Goal: Task Accomplishment & Management: Manage account settings

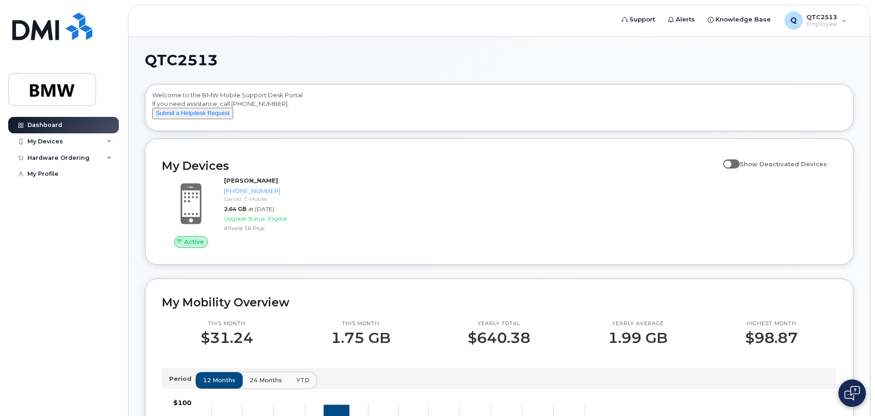
scroll to position [78, 0]
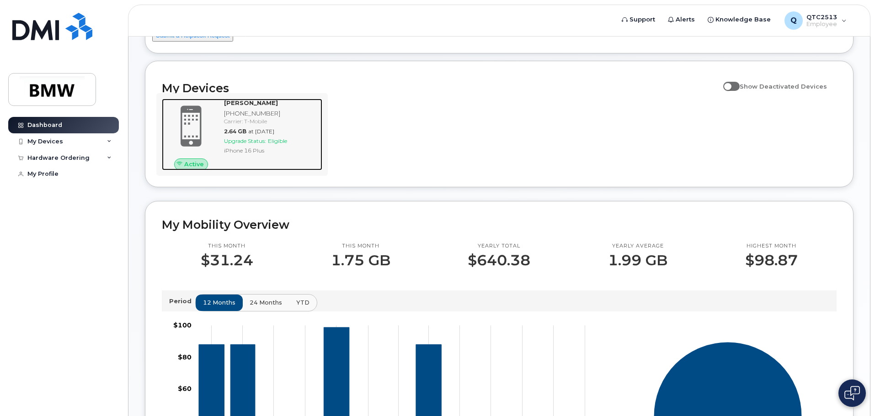
click at [275, 125] on div "Carrier: T-Mobile" at bounding box center [271, 121] width 95 height 8
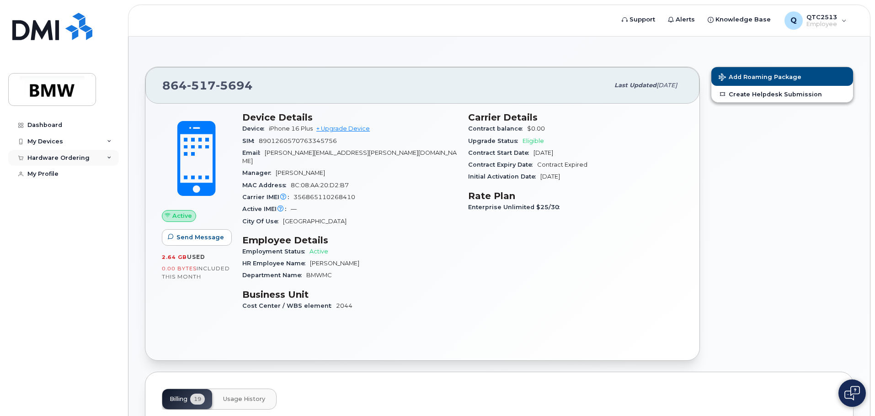
click at [47, 156] on div "Hardware Ordering" at bounding box center [58, 157] width 62 height 7
click at [53, 173] on div "My Orders" at bounding box center [48, 174] width 33 height 8
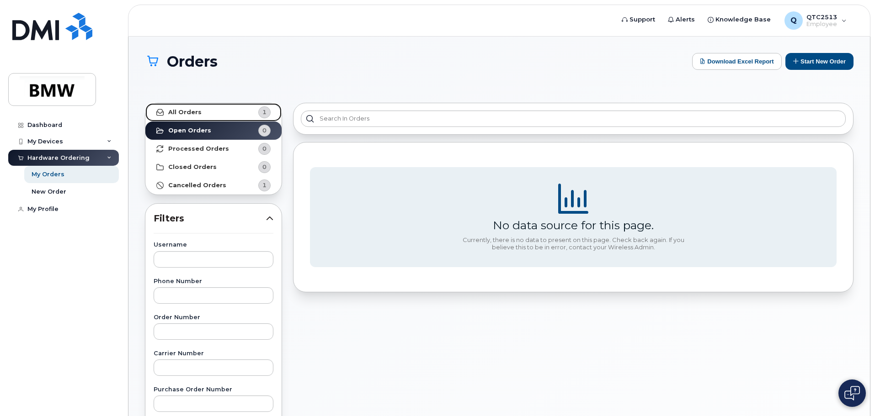
click at [194, 113] on strong "All Orders" at bounding box center [184, 112] width 33 height 7
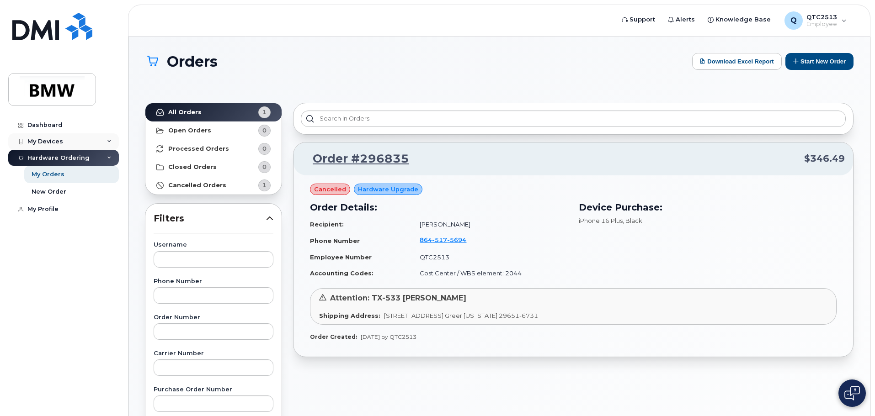
click at [47, 142] on div "My Devices" at bounding box center [45, 141] width 36 height 7
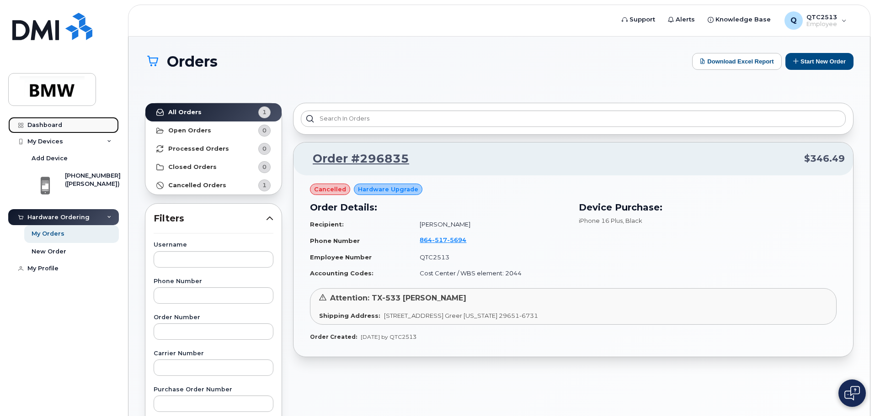
click at [58, 122] on div "Dashboard" at bounding box center [44, 125] width 35 height 7
